Goal: Browse casually: Explore the website without a specific task or goal

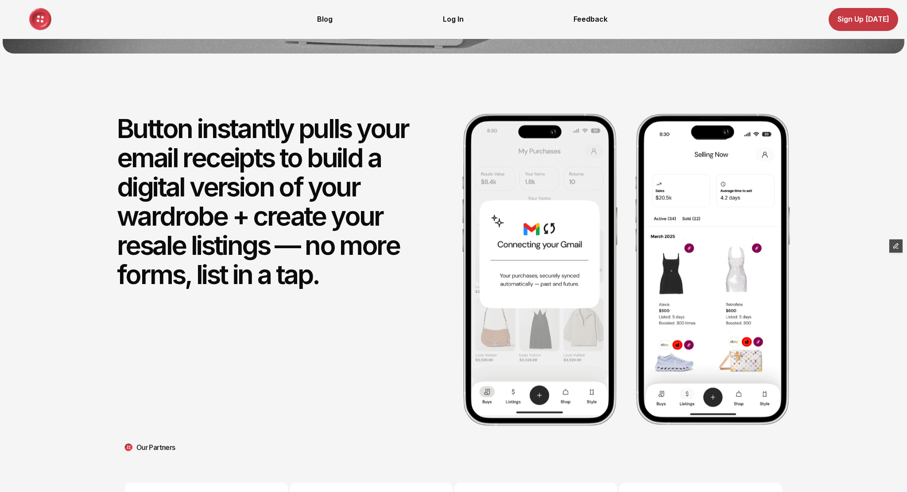
scroll to position [436, 0]
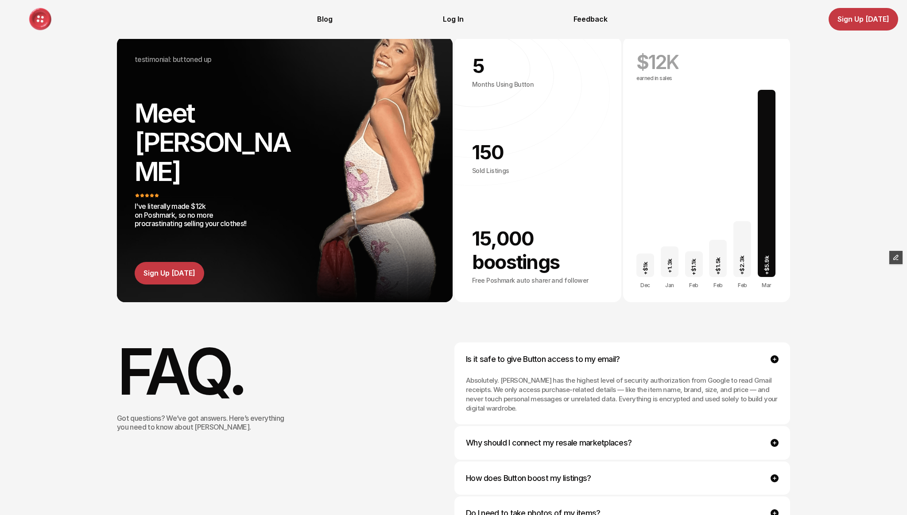
scroll to position [1850, 0]
click at [775, 355] on img at bounding box center [774, 359] width 8 height 8
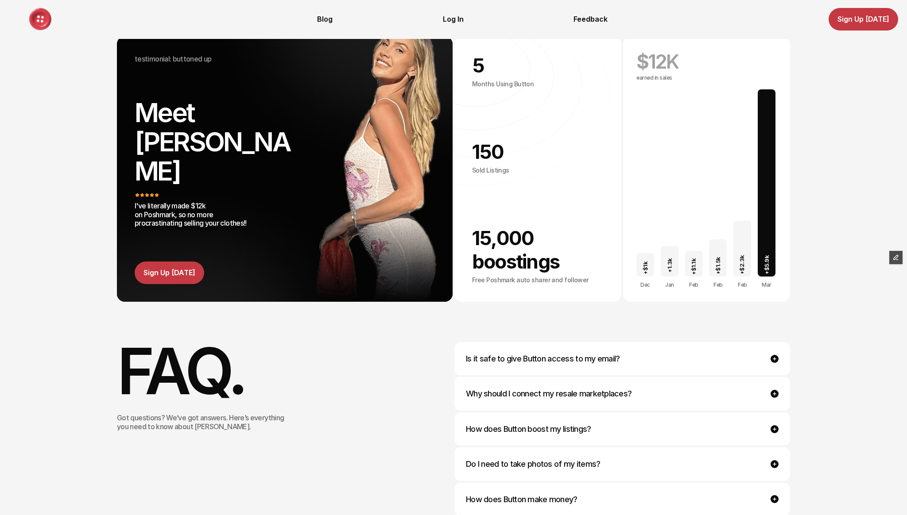
click at [775, 355] on img at bounding box center [774, 359] width 8 height 8
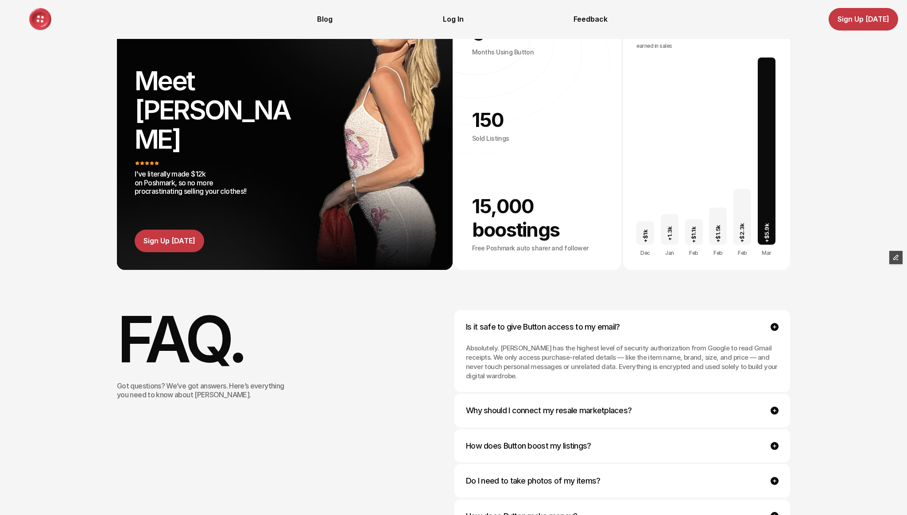
scroll to position [1881, 0]
click at [772, 324] on img at bounding box center [774, 328] width 8 height 8
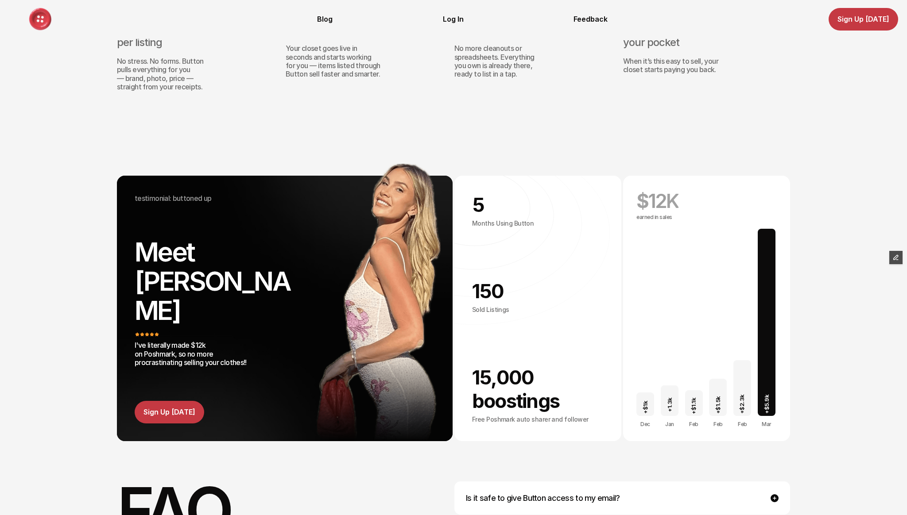
scroll to position [1711, 0]
drag, startPoint x: 147, startPoint y: 286, endPoint x: 169, endPoint y: 287, distance: 22.6
click at [170, 341] on p "I've literally made $12k on Poshmark, so no more procrastinating selling your c…" at bounding box center [192, 354] width 115 height 26
click at [169, 341] on p "I've literally made $12k on Poshmark, so no more procrastinating selling your c…" at bounding box center [192, 354] width 115 height 26
drag, startPoint x: 169, startPoint y: 288, endPoint x: 147, endPoint y: 286, distance: 21.9
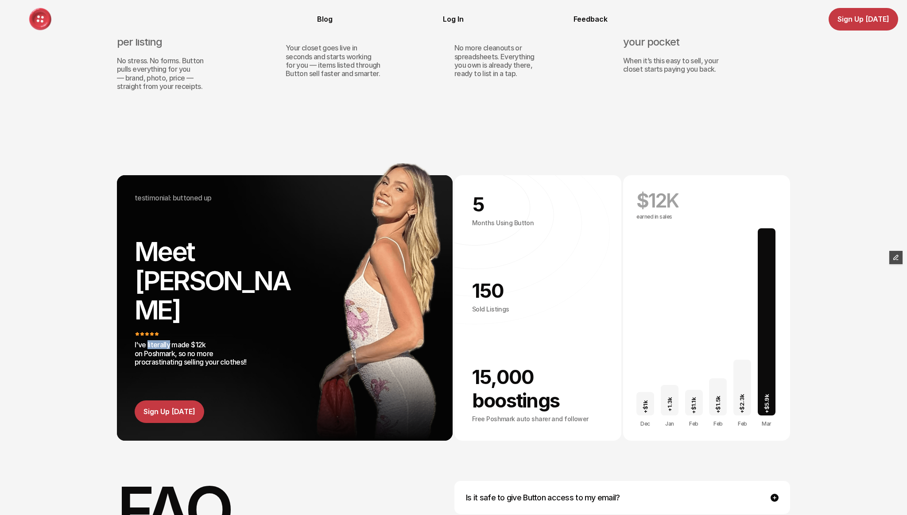
click at [147, 341] on p "I've literally made $12k on Poshmark, so no more procrastinating selling your c…" at bounding box center [192, 354] width 115 height 26
click at [164, 341] on p "I've literally made $12k on Poshmark, so no more procrastinating selling your c…" at bounding box center [192, 354] width 115 height 26
drag, startPoint x: 147, startPoint y: 287, endPoint x: 168, endPoint y: 288, distance: 21.3
click at [169, 341] on p "I've literally made $12k on Poshmark, so no more procrastinating selling your c…" at bounding box center [192, 354] width 115 height 26
click at [156, 341] on p "I've literally made $12k on Poshmark, so no more procrastinating selling your c…" at bounding box center [192, 354] width 115 height 26
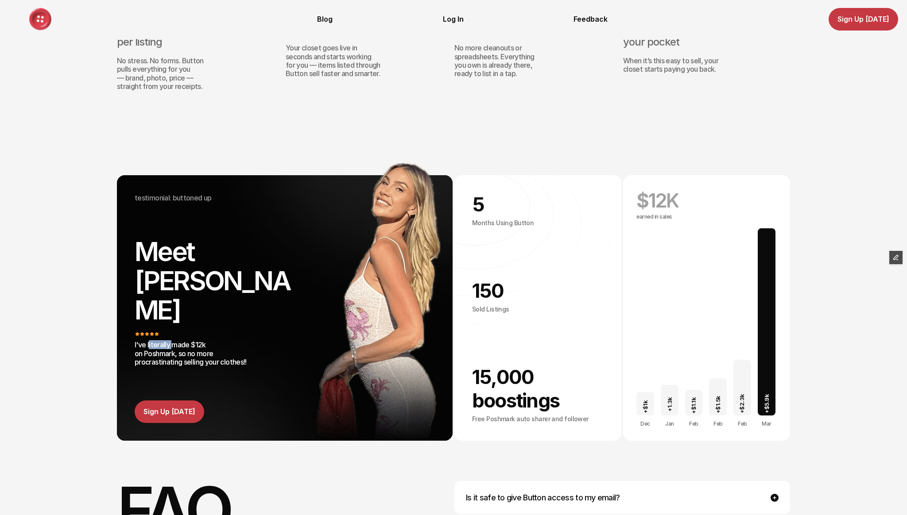
drag, startPoint x: 149, startPoint y: 287, endPoint x: 170, endPoint y: 287, distance: 20.8
click at [170, 341] on p "I've literally made $12k on Poshmark, so no more procrastinating selling your c…" at bounding box center [192, 354] width 115 height 26
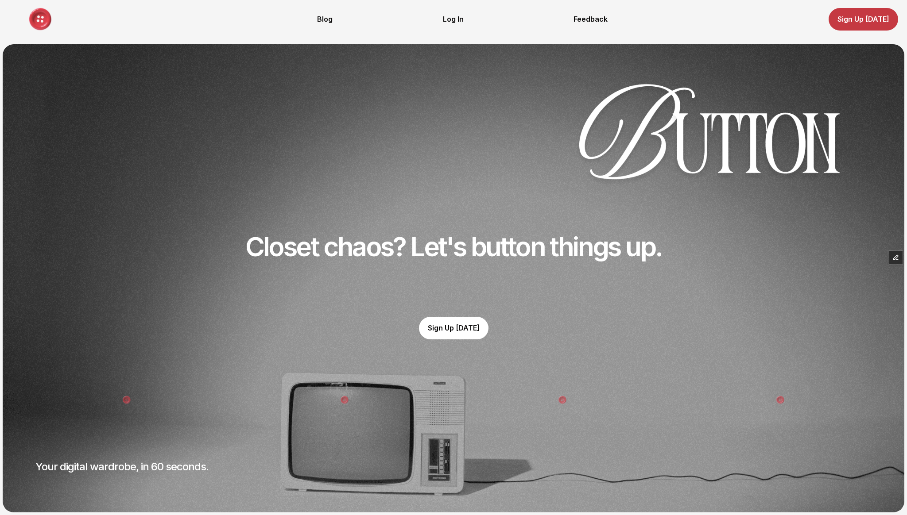
scroll to position [0, 0]
click at [897, 257] on icon "button" at bounding box center [896, 257] width 4 height 4
